Goal: Complete application form

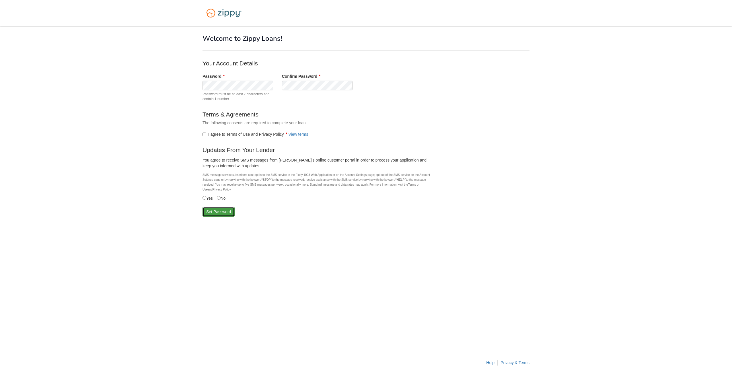
click at [216, 212] on button "Set Password" at bounding box center [218, 212] width 32 height 10
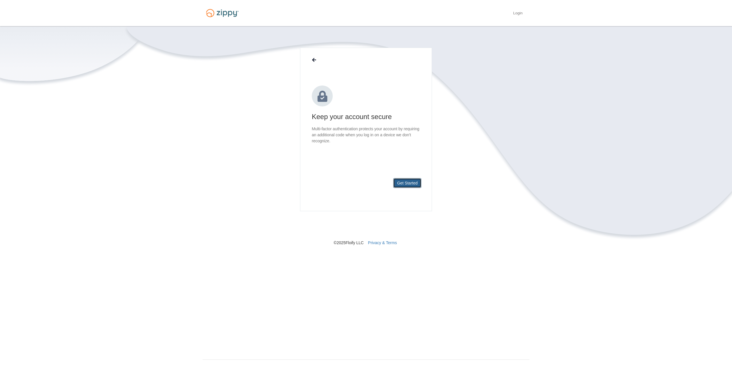
click at [412, 182] on button "Get Started" at bounding box center [407, 183] width 28 height 10
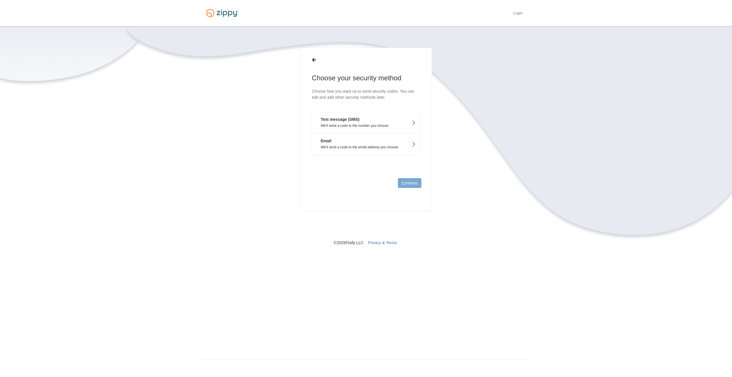
click at [370, 122] on button "Text message (SMS) We'll send a code to the number you choose" at bounding box center [366, 123] width 108 height 22
click at [351, 113] on input "text" at bounding box center [366, 112] width 108 height 14
type input "**********"
click at [402, 185] on button "Send Code" at bounding box center [408, 183] width 28 height 10
click at [364, 120] on input "text" at bounding box center [366, 118] width 108 height 14
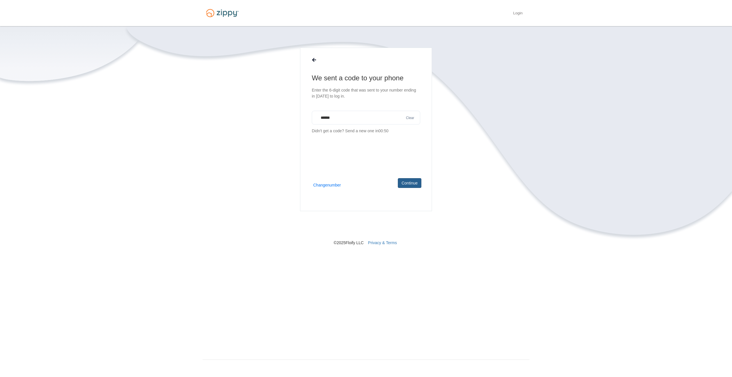
type input "******"
click at [408, 184] on button "Continue" at bounding box center [410, 183] width 24 height 10
click at [408, 183] on button "Continue" at bounding box center [410, 183] width 24 height 10
click at [417, 183] on link "Finish" at bounding box center [412, 183] width 18 height 10
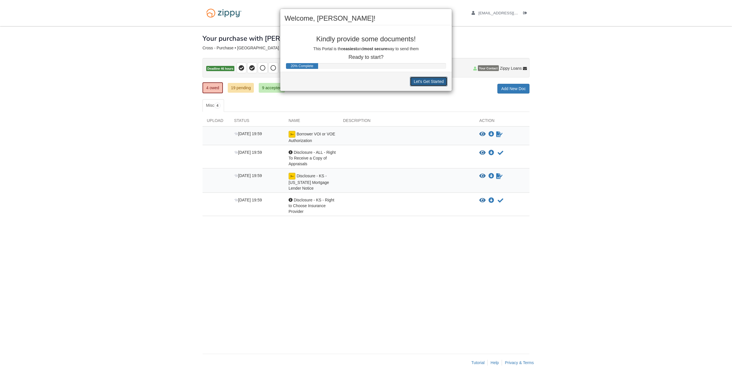
click at [425, 79] on button "Let's Get Started" at bounding box center [429, 82] width 38 height 10
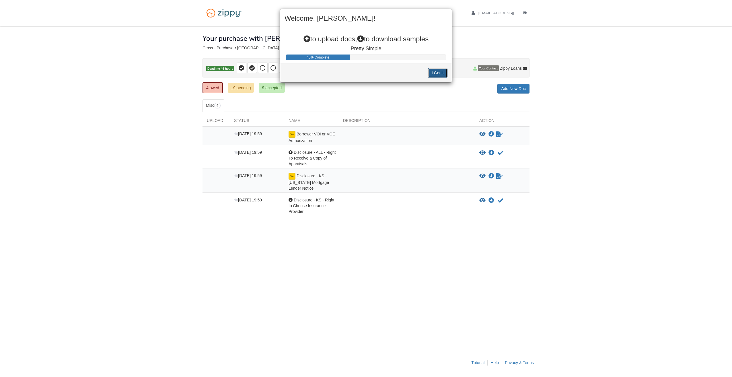
click at [433, 73] on button "I Get It" at bounding box center [438, 73] width 20 height 10
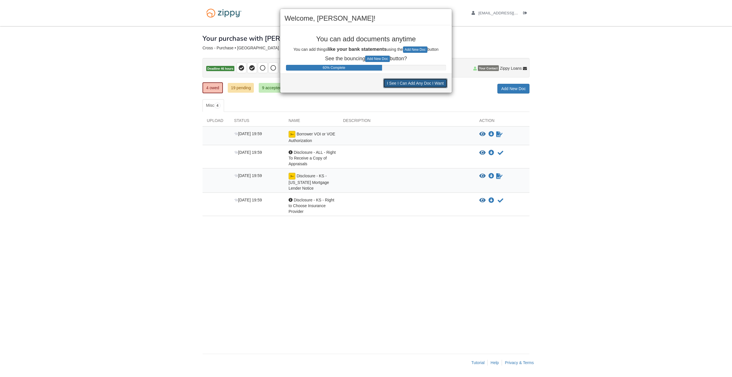
click at [430, 82] on button "I See I Can Add Any Doc I Want" at bounding box center [415, 83] width 64 height 10
click at [430, 82] on button "I See I Can Decline to Provide a Doc" at bounding box center [411, 83] width 73 height 10
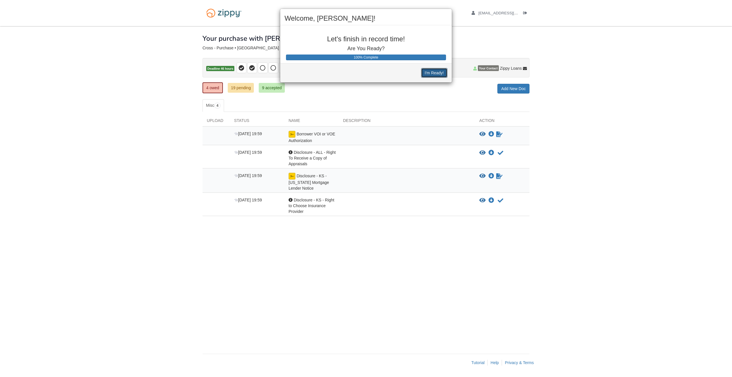
click at [432, 73] on button "I'm Ready!" at bounding box center [434, 73] width 26 height 10
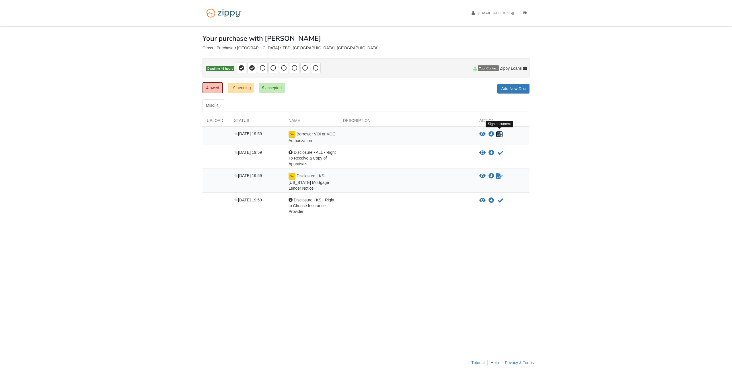
click at [499, 133] on icon "Sign Form" at bounding box center [499, 134] width 6 height 6
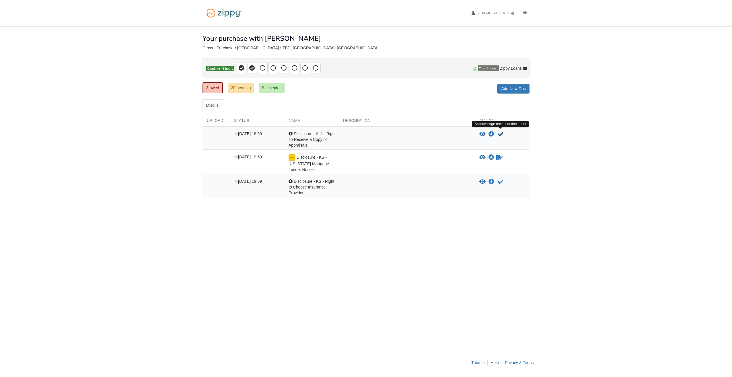
click at [502, 133] on icon "Acknowledge receipt of document" at bounding box center [501, 134] width 6 height 6
click at [491, 135] on icon "Download Disclosure - KS - Right to Choose Insurance Provider" at bounding box center [491, 134] width 6 height 6
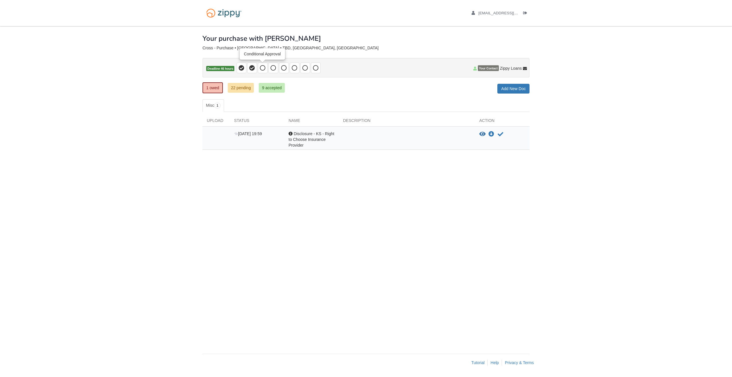
click at [261, 69] on icon at bounding box center [263, 68] width 6 height 6
click at [215, 85] on link "1 owed" at bounding box center [212, 87] width 20 height 11
click at [211, 105] on link "Misc 1" at bounding box center [213, 105] width 22 height 13
click at [211, 88] on link "1 owed" at bounding box center [212, 87] width 20 height 11
click at [311, 136] on span "Disclosure - KS - Right to Choose Insurance Provider" at bounding box center [312, 139] width 46 height 16
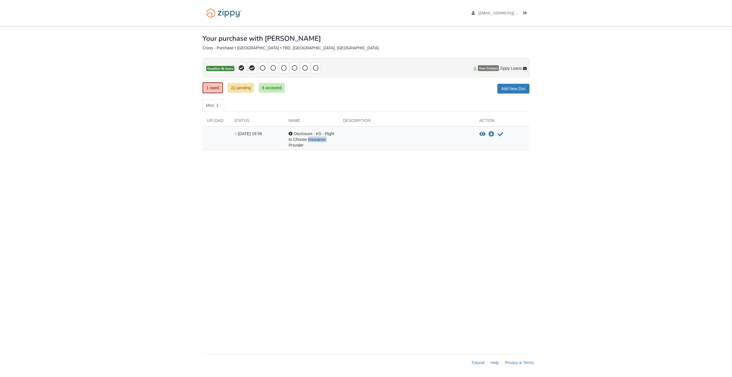
click at [311, 136] on span "Disclosure - KS - Right to Choose Insurance Provider" at bounding box center [312, 139] width 46 height 16
drag, startPoint x: 311, startPoint y: 136, endPoint x: 337, endPoint y: 139, distance: 26.0
click at [337, 139] on div "Acknowledgement Disclosure - KS - Right to Choose Insurance Provider" at bounding box center [311, 139] width 54 height 17
click at [337, 138] on div "Acknowledgement Disclosure - KS - Right to Choose Insurance Provider" at bounding box center [311, 139] width 54 height 17
click at [499, 134] on icon "Acknowledge receipt of document" at bounding box center [501, 134] width 6 height 6
